Goal: Find specific page/section: Find specific page/section

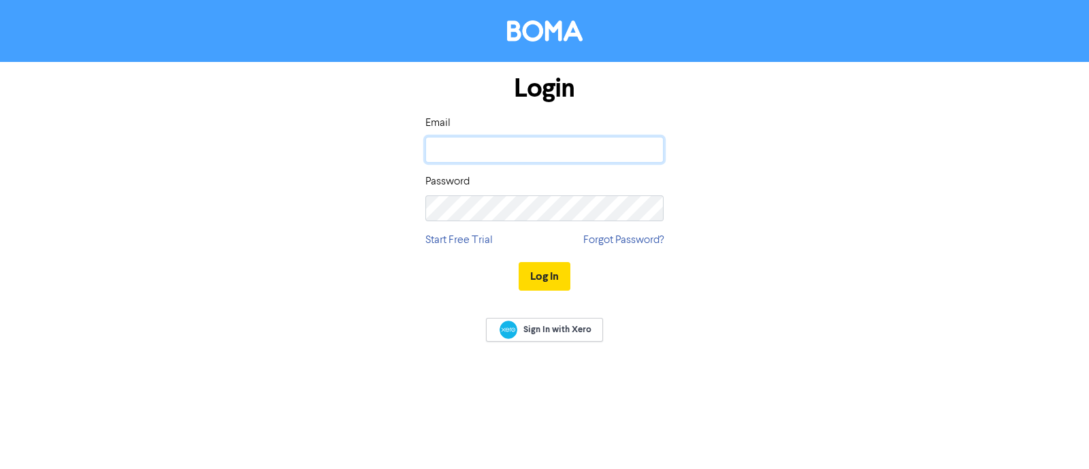
click at [495, 141] on input "email" at bounding box center [544, 150] width 238 height 26
click at [578, 152] on input "[EMAIL_ADDRESS]" at bounding box center [544, 150] width 238 height 26
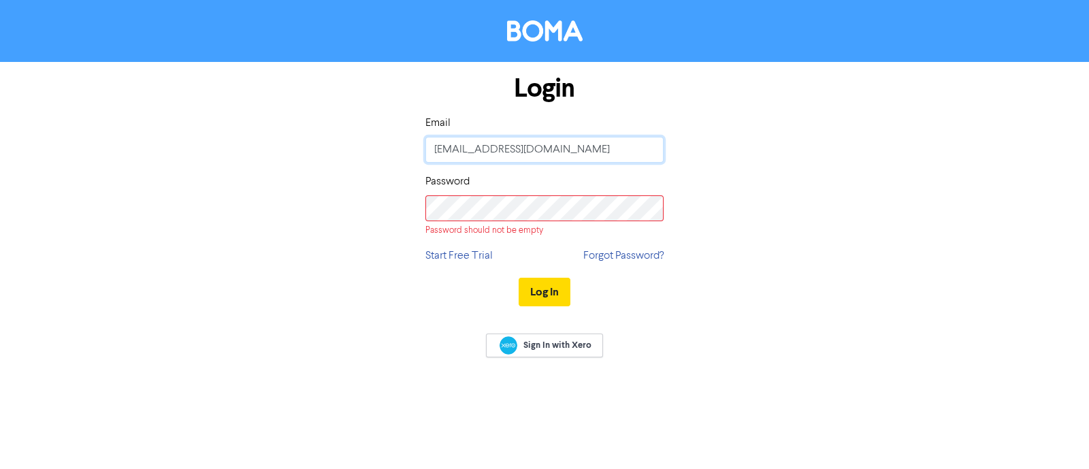
type input "[EMAIL_ADDRESS][DOMAIN_NAME]"
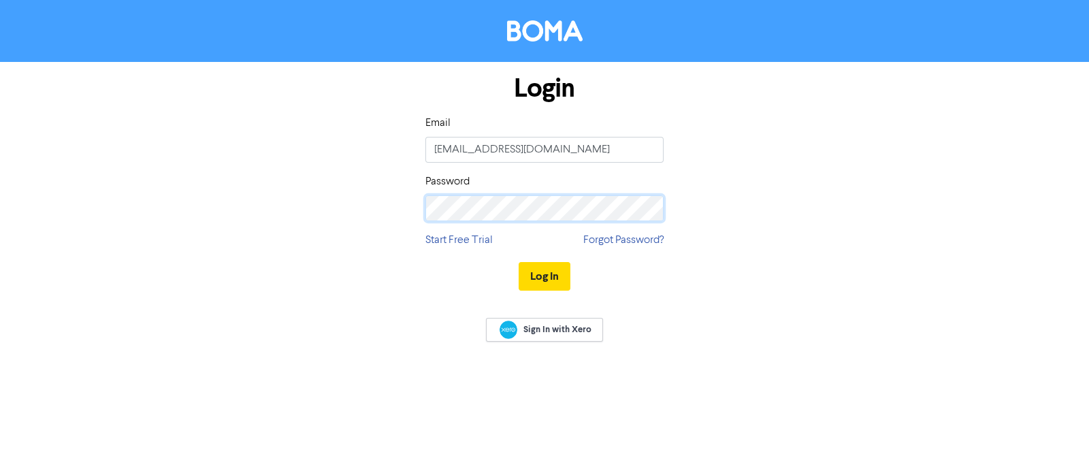
click at [518, 262] on button "Log In" at bounding box center [544, 276] width 52 height 29
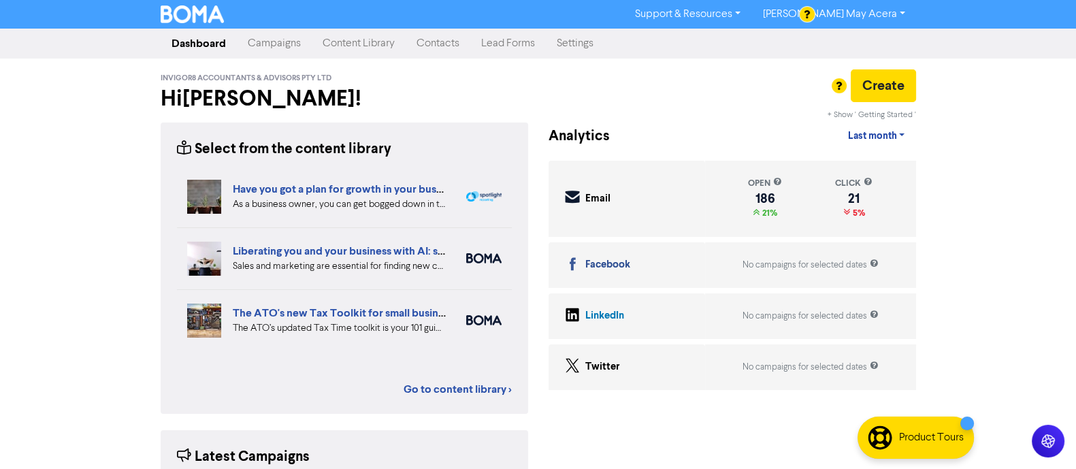
click at [441, 50] on link "Contacts" at bounding box center [437, 43] width 65 height 27
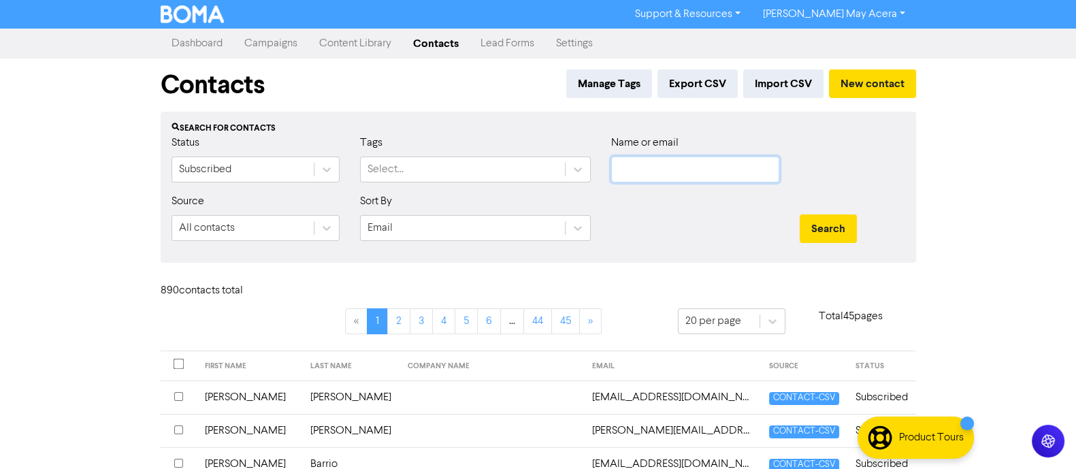
click at [689, 170] on input "text" at bounding box center [695, 169] width 168 height 26
click at [799, 214] on button "Search" at bounding box center [827, 228] width 57 height 29
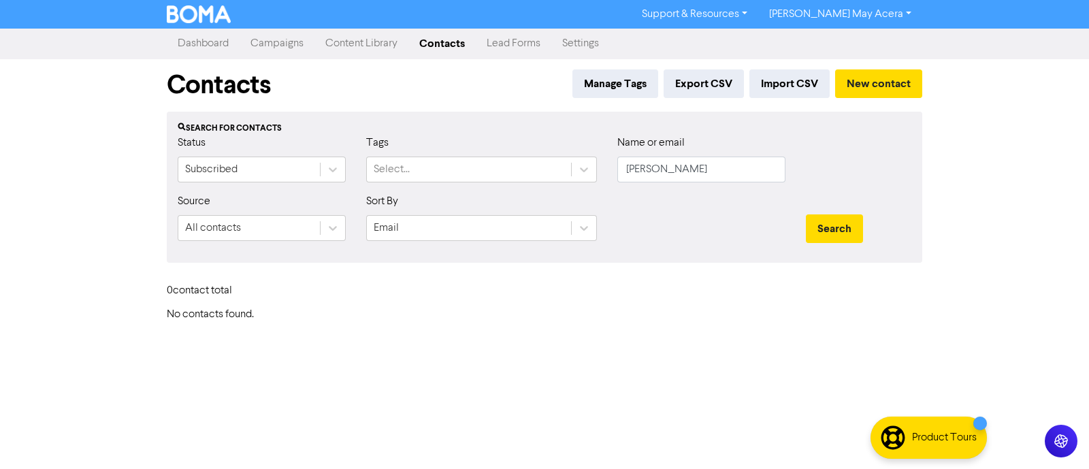
drag, startPoint x: 616, startPoint y: 168, endPoint x: 629, endPoint y: 172, distance: 14.2
click at [621, 169] on div "Name or email [PERSON_NAME]" at bounding box center [701, 164] width 188 height 59
click at [629, 172] on input "[PERSON_NAME]" at bounding box center [701, 169] width 168 height 26
type input "[PERSON_NAME]"
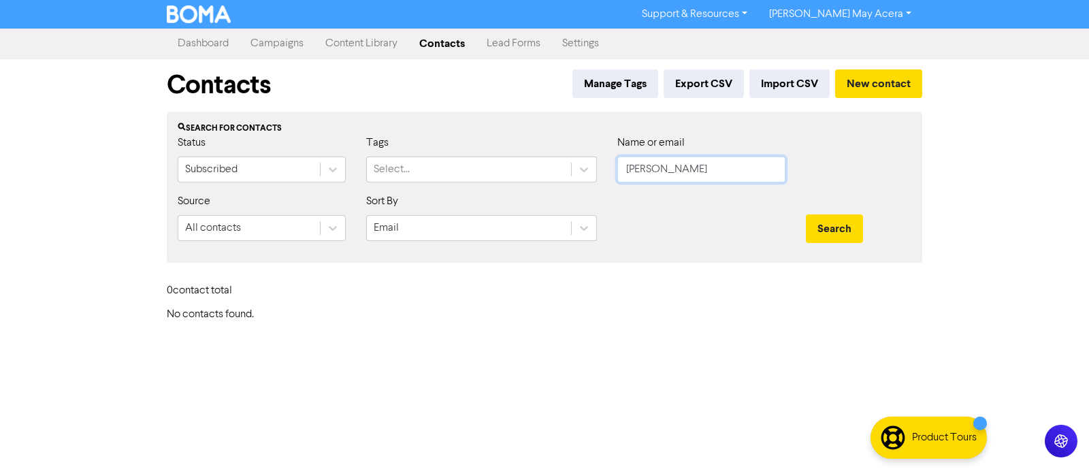
click at [806, 214] on button "Search" at bounding box center [834, 228] width 57 height 29
